Goal: Information Seeking & Learning: Learn about a topic

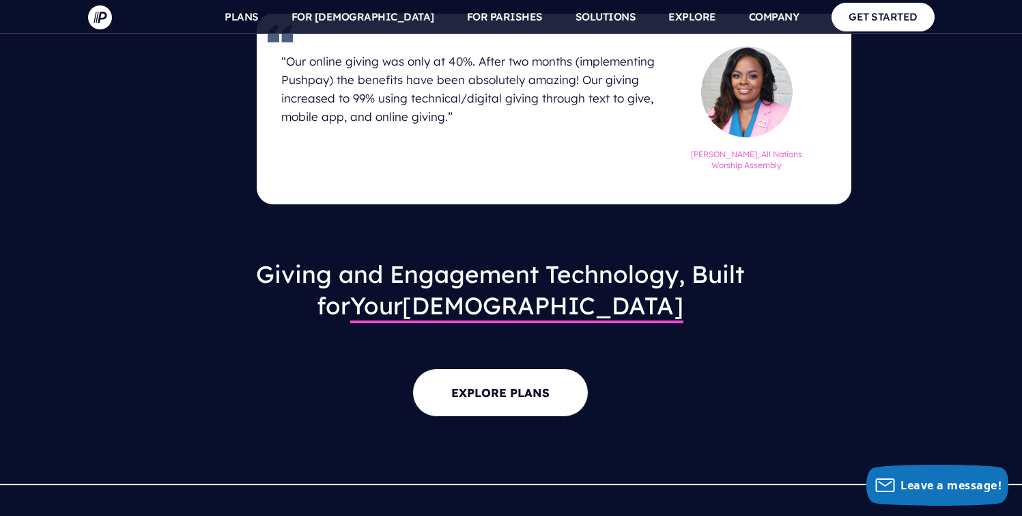
scroll to position [1704, 0]
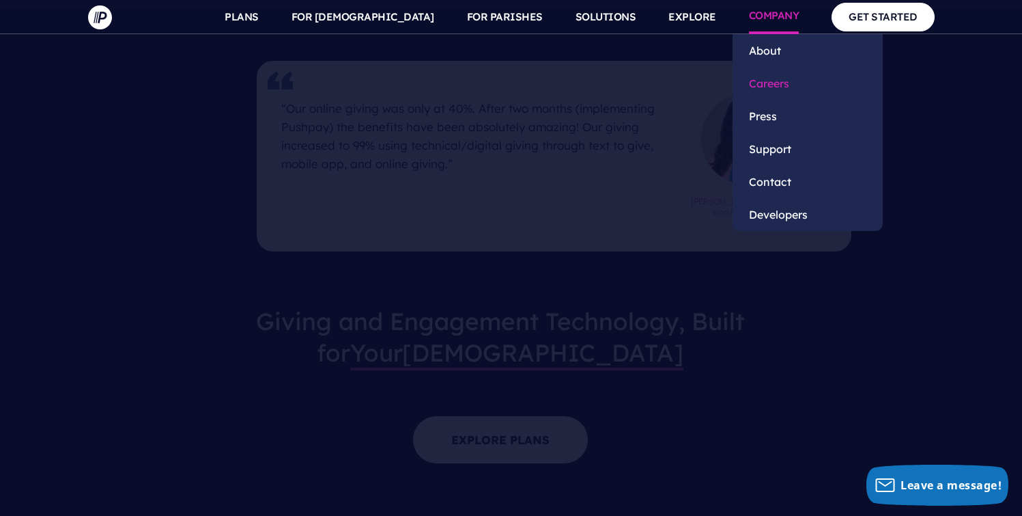
click at [774, 89] on link "Careers" at bounding box center [808, 83] width 150 height 33
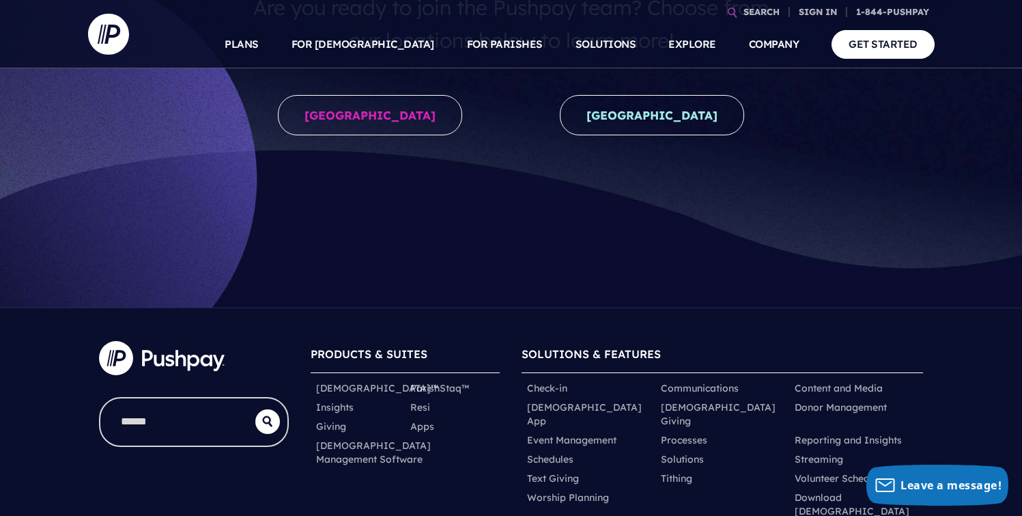
scroll to position [250, 0]
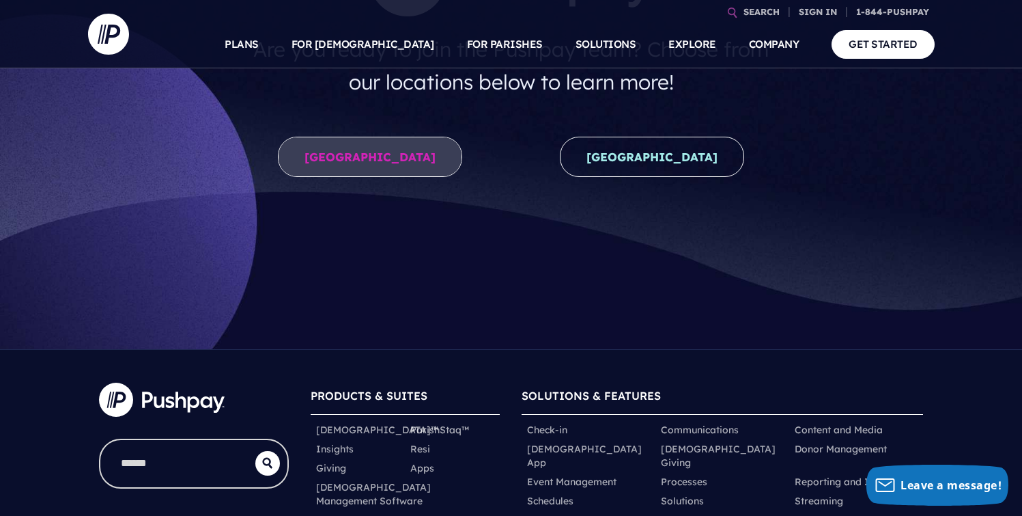
click at [377, 158] on link "[GEOGRAPHIC_DATA]" at bounding box center [370, 157] width 184 height 40
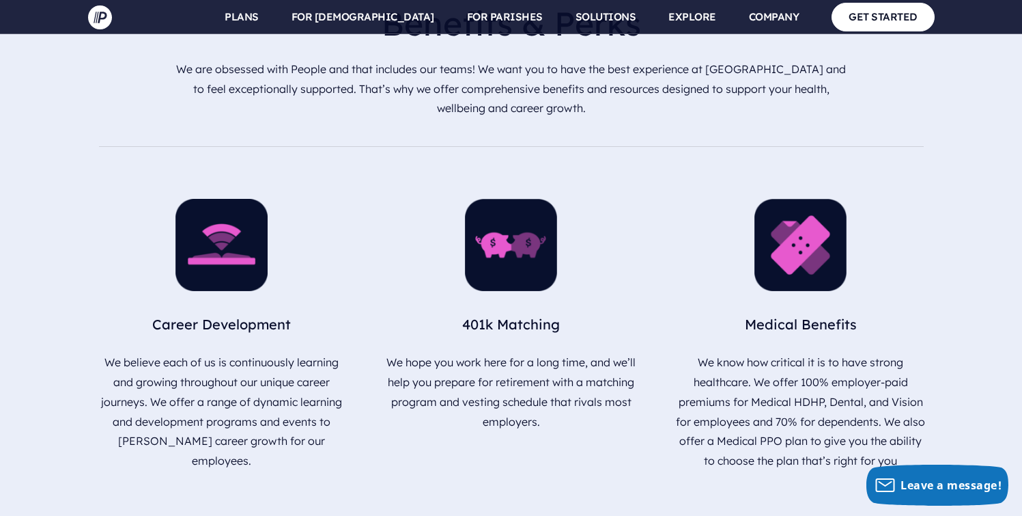
scroll to position [1535, 0]
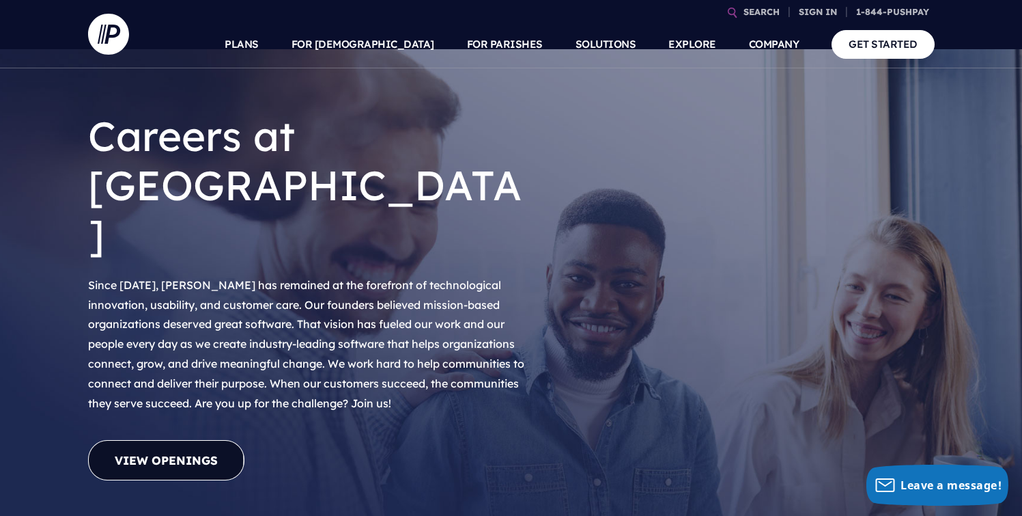
click at [182, 440] on link "View Openings" at bounding box center [166, 460] width 156 height 40
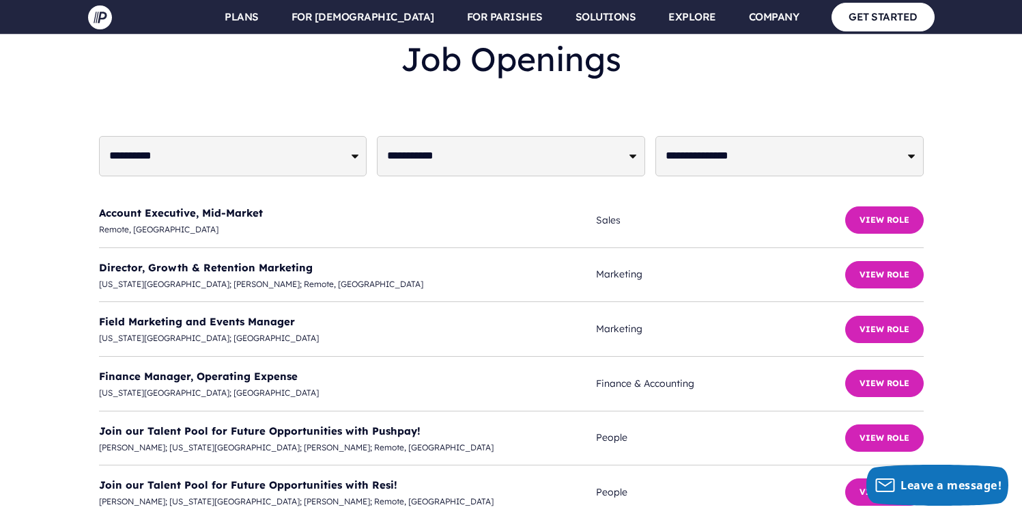
scroll to position [3379, 0]
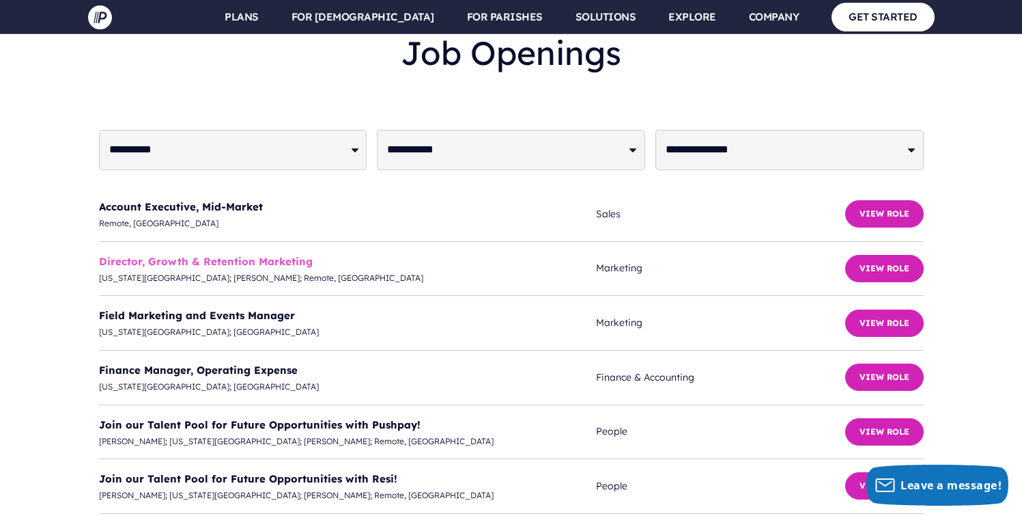
click at [274, 255] on link "Director, Growth & Retention Marketing" at bounding box center [206, 261] width 214 height 13
click at [363, 242] on li "Director, Growth & Retention Marketing Colorado Springs; Redmond; Remote, USA M…" at bounding box center [511, 269] width 825 height 55
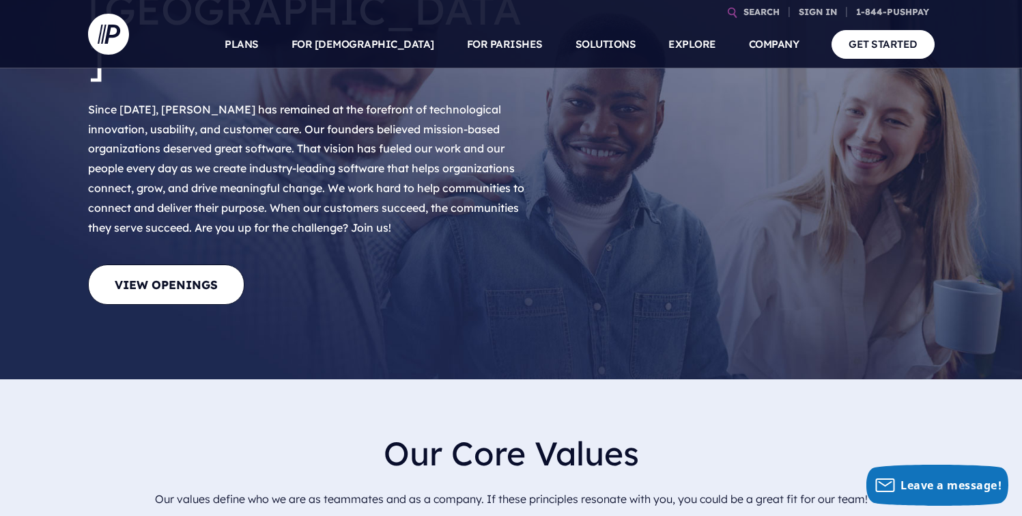
scroll to position [0, 0]
